Goal: Task Accomplishment & Management: Use online tool/utility

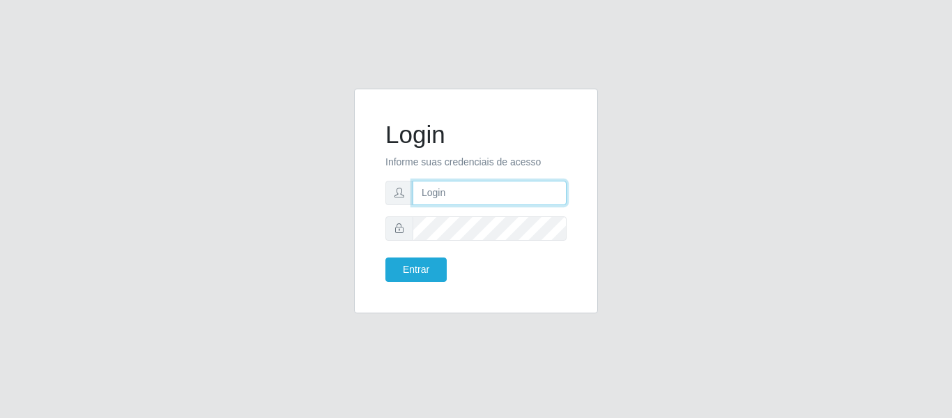
click at [521, 192] on input "text" at bounding box center [490, 193] width 154 height 24
type input "[EMAIL_ADDRESS][DOMAIN_NAME]"
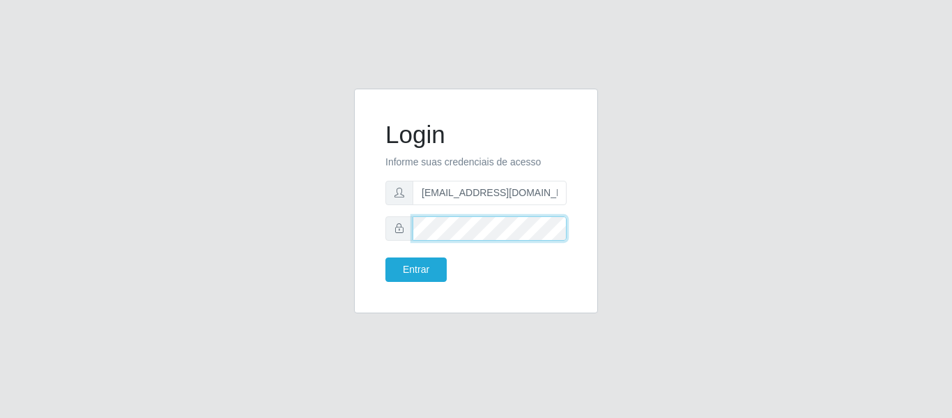
click at [385, 257] on button "Entrar" at bounding box center [415, 269] width 61 height 24
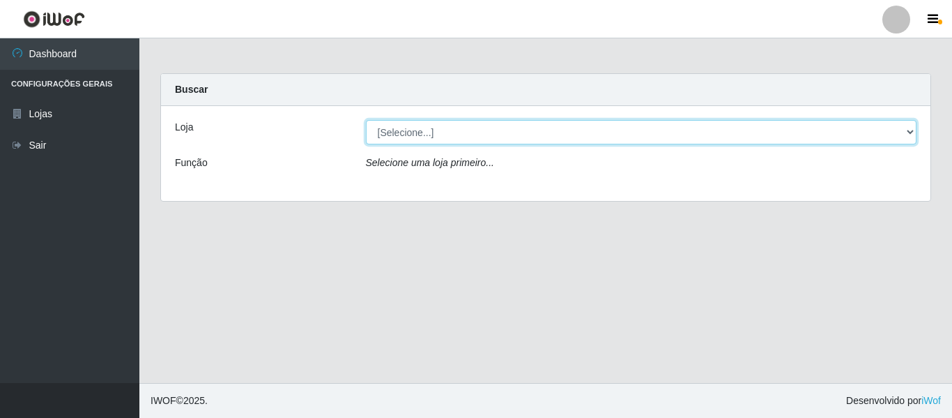
click at [442, 137] on select "[Selecione...] [GEOGRAPHIC_DATA] - [GEOGRAPHIC_DATA][DATE]" at bounding box center [641, 132] width 551 height 24
select select "527"
click at [366, 120] on select "[Selecione...] [GEOGRAPHIC_DATA] - [GEOGRAPHIC_DATA][DATE]" at bounding box center [641, 132] width 551 height 24
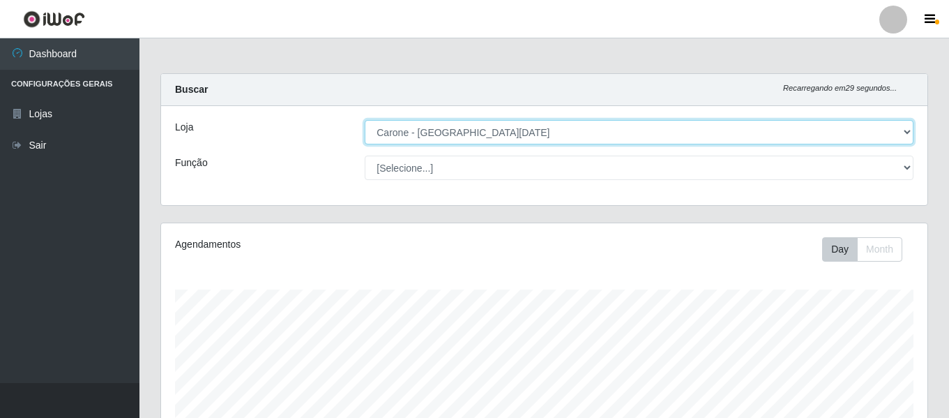
scroll to position [289, 766]
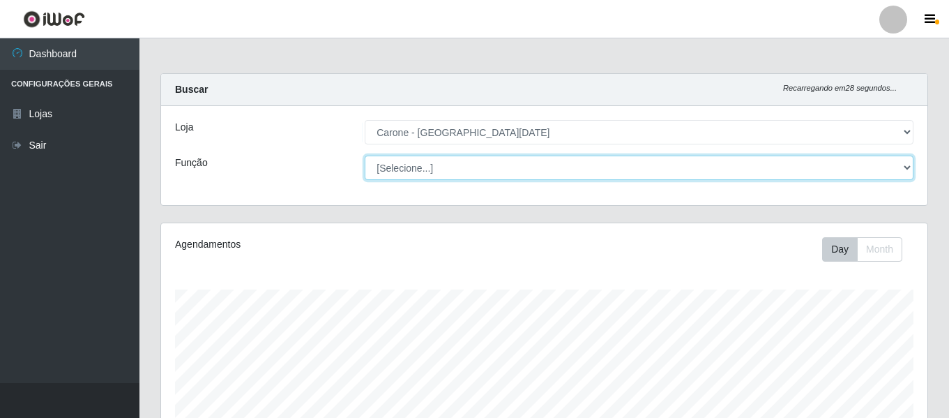
click at [728, 171] on select "[Selecione...] Embalador Embalador + Embalador ++ Repositor Repositor + Reposit…" at bounding box center [639, 167] width 549 height 24
click at [365, 155] on select "[Selecione...] Embalador Embalador + Embalador ++ Repositor Repositor + Reposit…" at bounding box center [639, 167] width 549 height 24
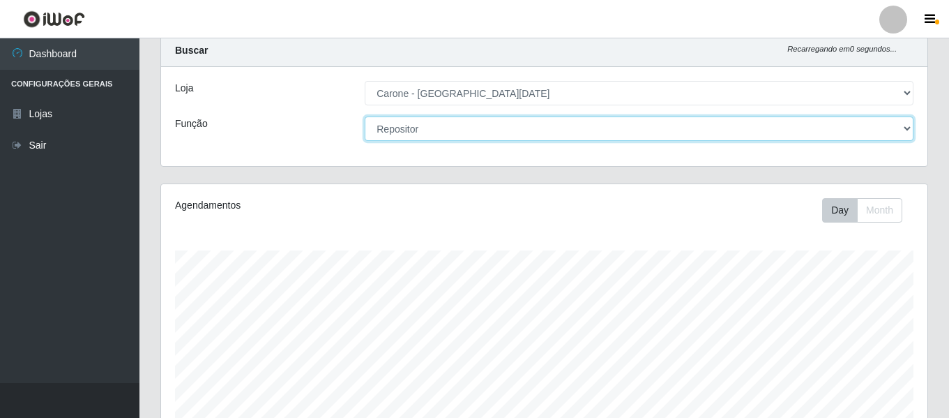
scroll to position [70, 0]
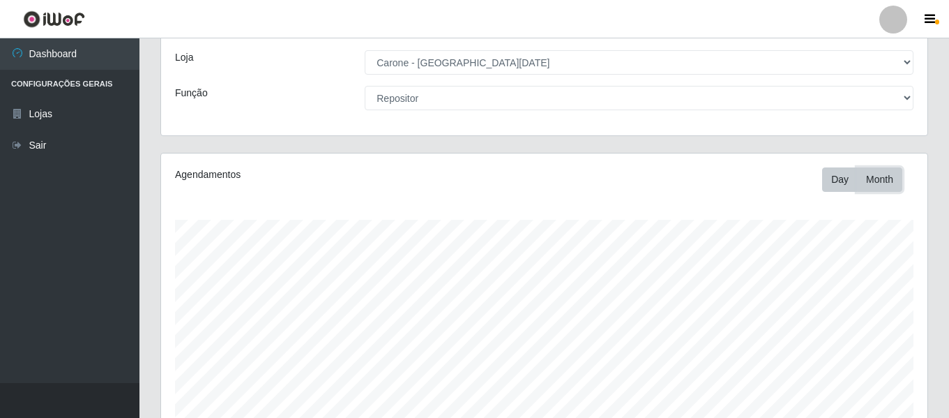
click at [895, 183] on button "Month" at bounding box center [879, 179] width 45 height 24
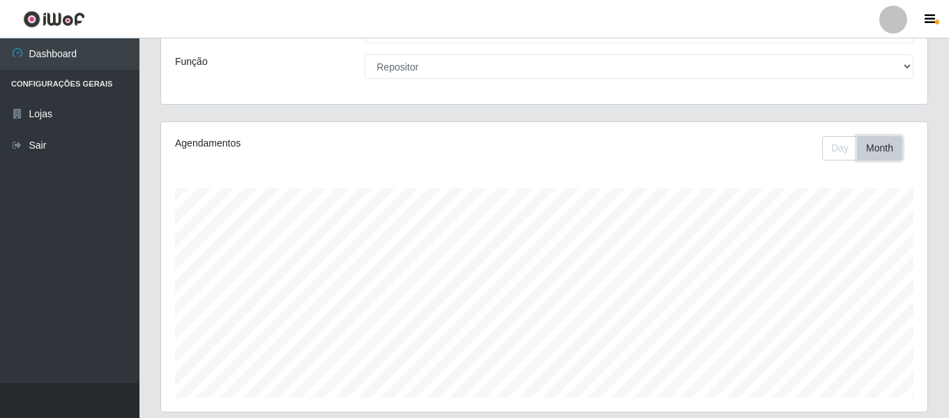
scroll to position [51, 0]
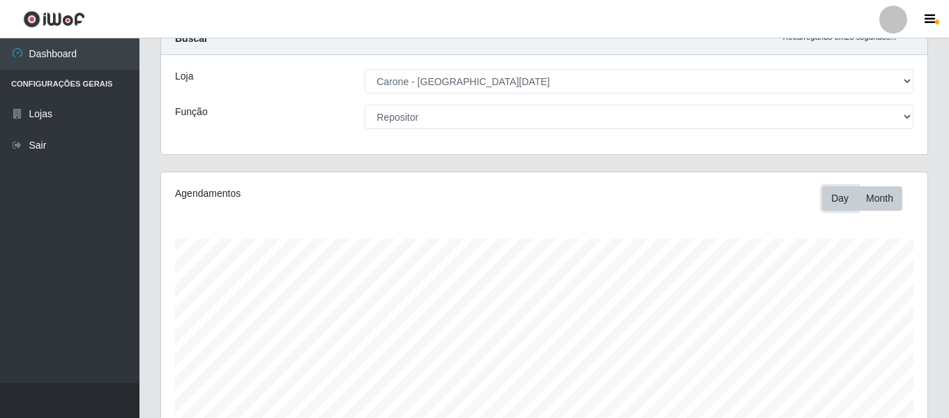
click at [838, 197] on button "Day" at bounding box center [840, 198] width 36 height 24
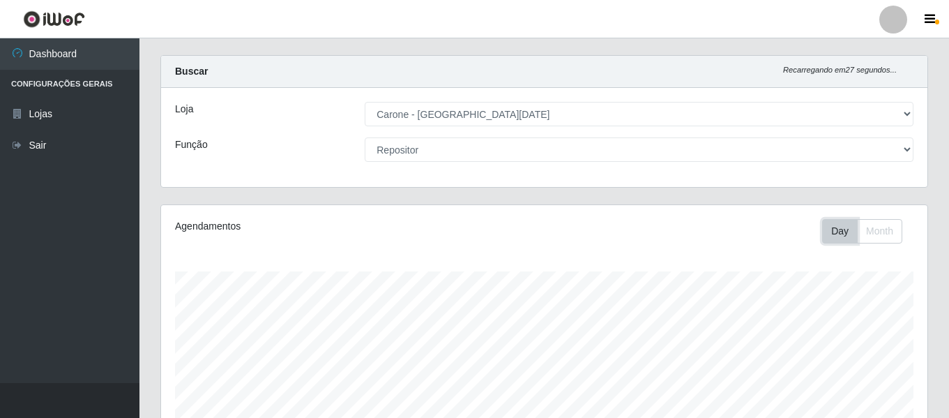
scroll to position [0, 0]
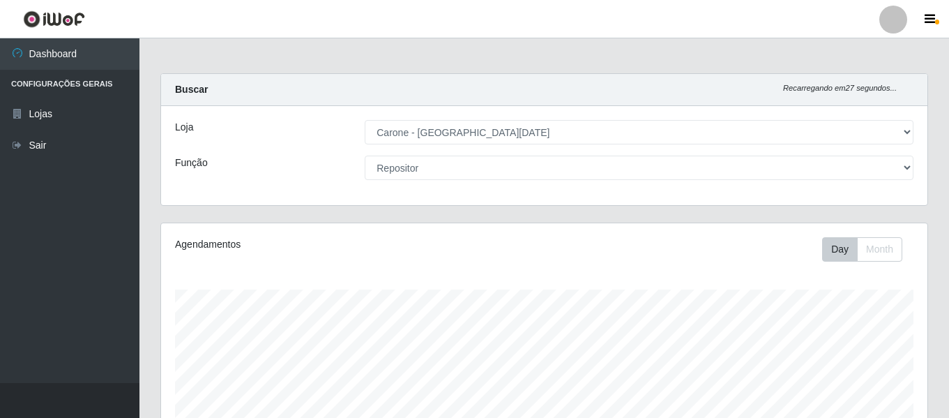
click at [651, 184] on div "Loja [Selecione...] Carone - [GEOGRAPHIC_DATA][DATE] Função [Selecione...] Emba…" at bounding box center [544, 155] width 766 height 99
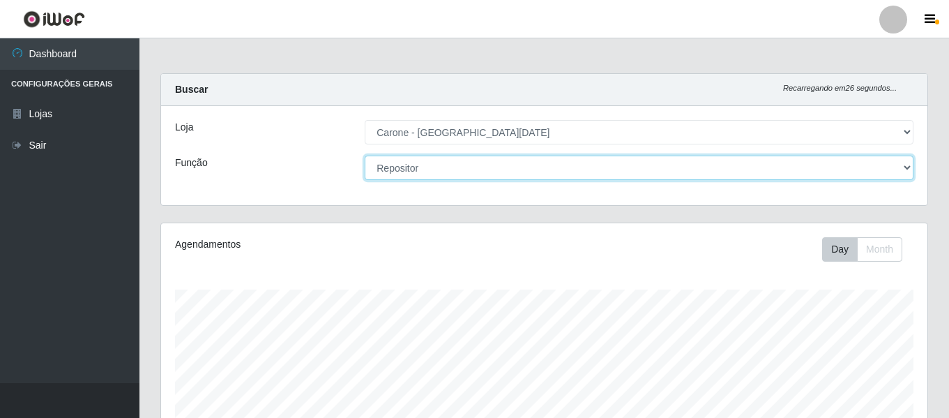
click at [650, 174] on select "[Selecione...] Embalador Embalador + Embalador ++ Repositor Repositor + Reposit…" at bounding box center [639, 167] width 549 height 24
select select "82"
click at [365, 155] on select "[Selecione...] Embalador Embalador + Embalador ++ Repositor Repositor + Reposit…" at bounding box center [639, 167] width 549 height 24
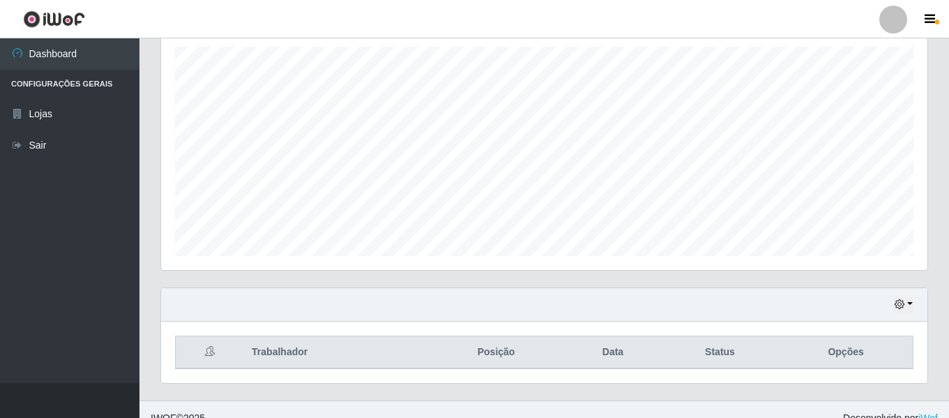
scroll to position [260, 0]
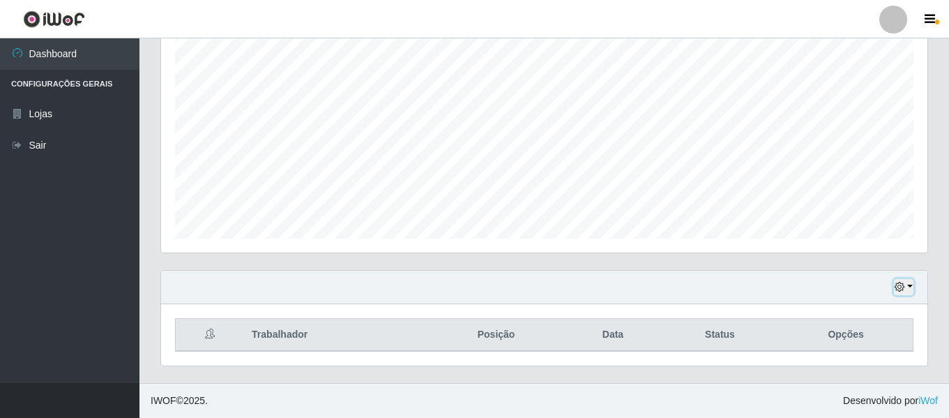
click at [910, 288] on button "button" at bounding box center [904, 287] width 20 height 16
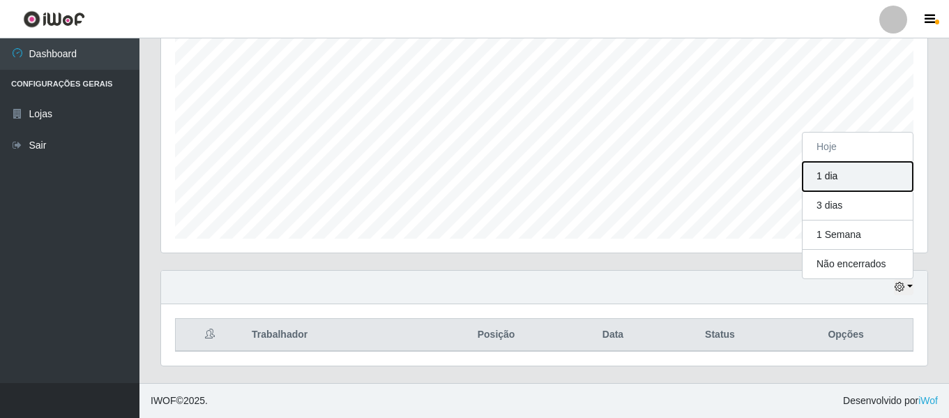
click at [897, 171] on button "1 dia" at bounding box center [857, 176] width 110 height 29
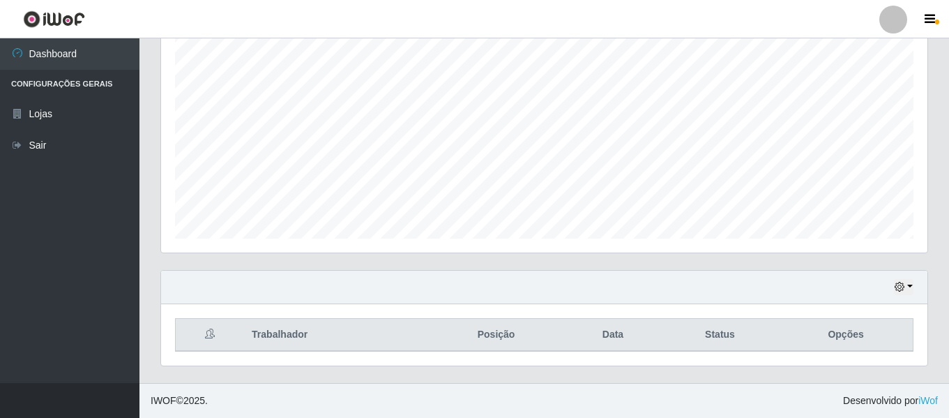
click at [214, 332] on icon at bounding box center [210, 333] width 10 height 10
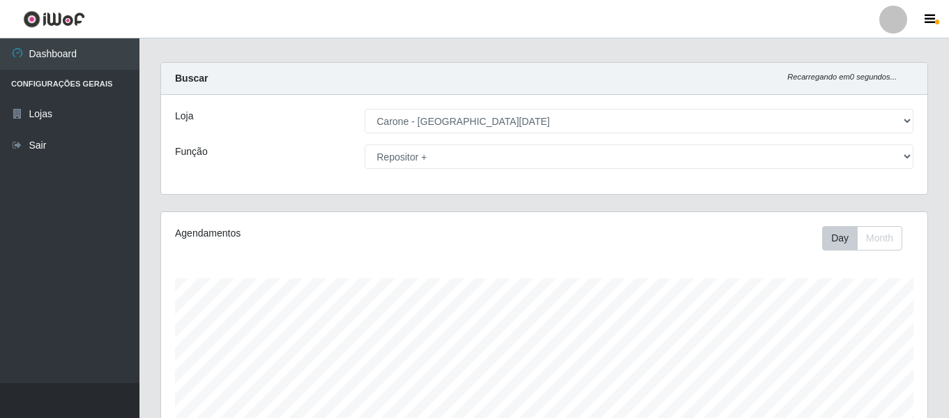
scroll to position [0, 0]
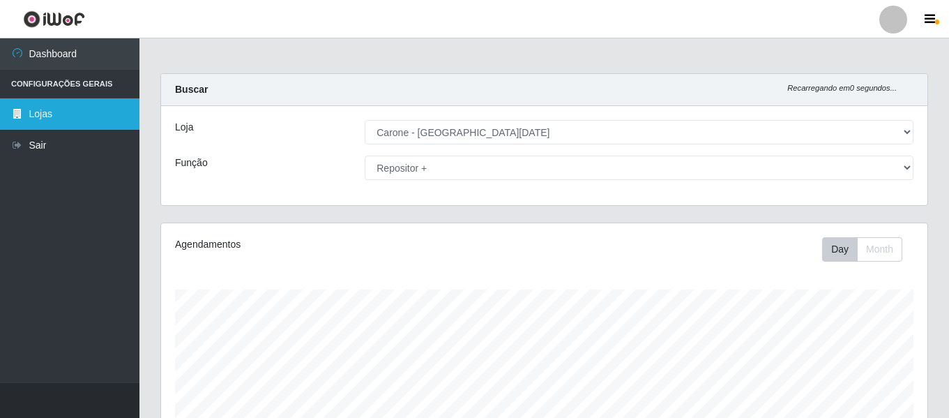
click at [62, 110] on link "Lojas" at bounding box center [69, 113] width 139 height 31
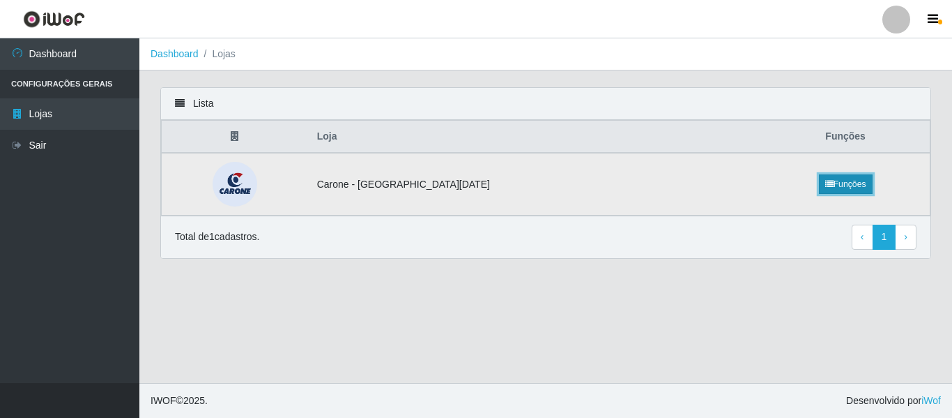
click at [832, 181] on link "Funções" at bounding box center [846, 184] width 54 height 20
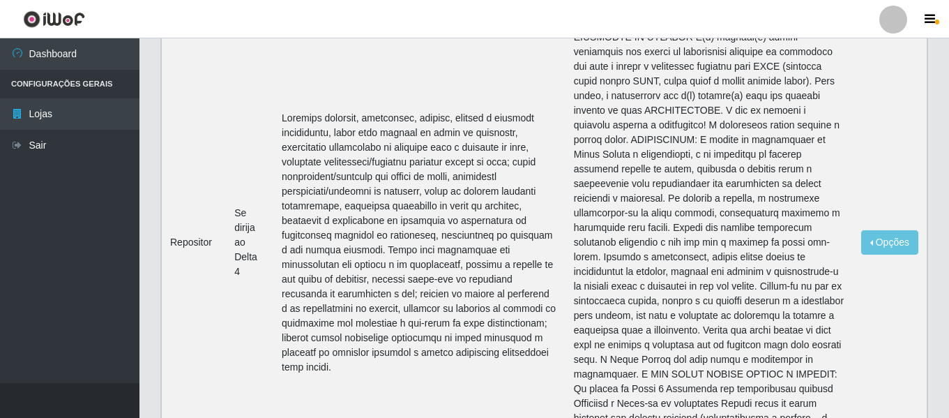
scroll to position [139, 0]
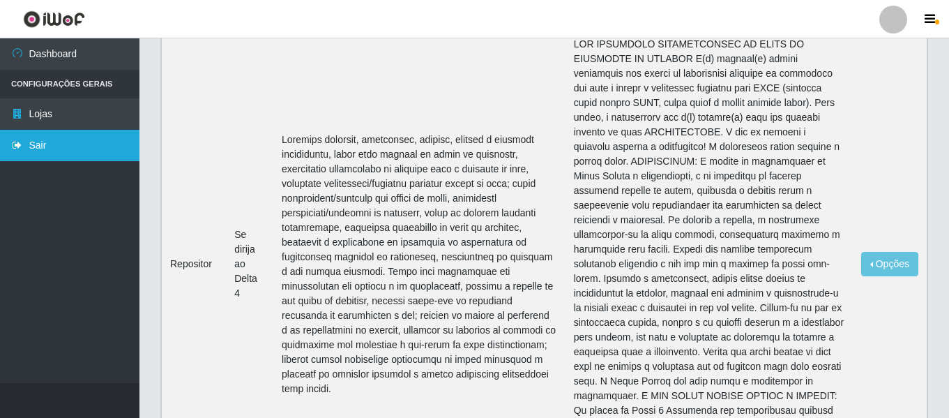
click at [45, 135] on link "Sair" at bounding box center [69, 145] width 139 height 31
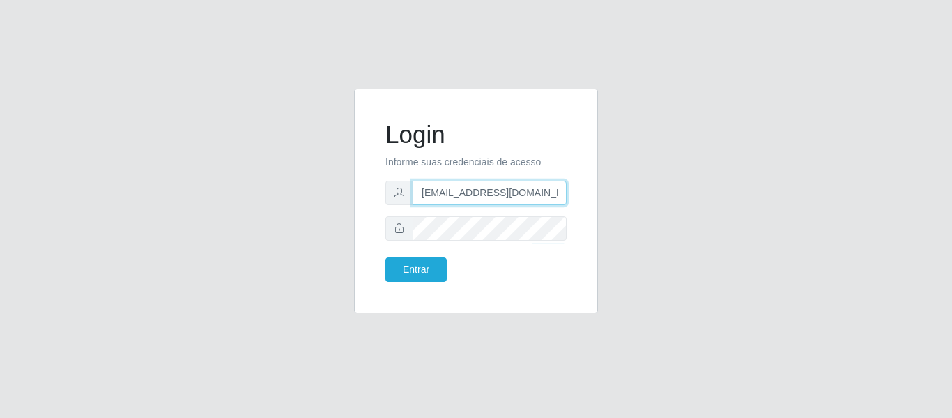
click at [548, 185] on input "[EMAIL_ADDRESS][DOMAIN_NAME]" at bounding box center [490, 193] width 154 height 24
type input "i"
